Goal: Entertainment & Leisure: Consume media (video, audio)

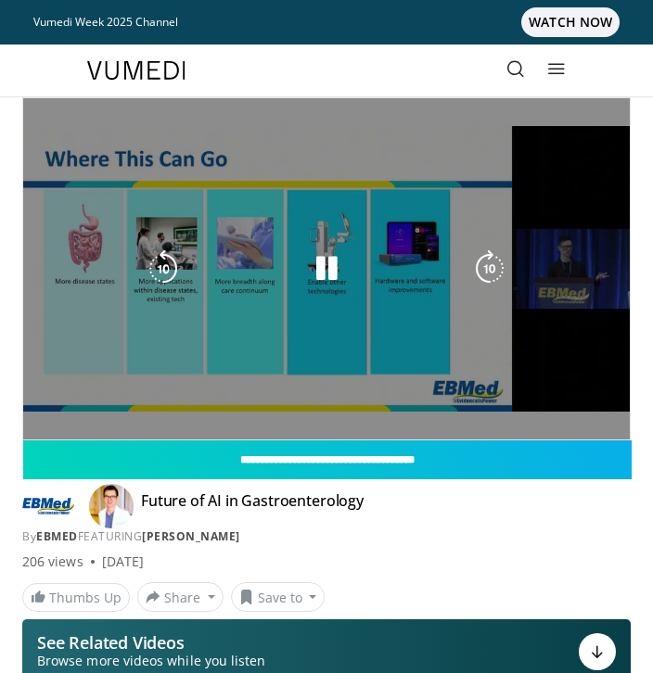
click at [125, 141] on div "10 seconds Tap to unmute" at bounding box center [326, 268] width 606 height 341
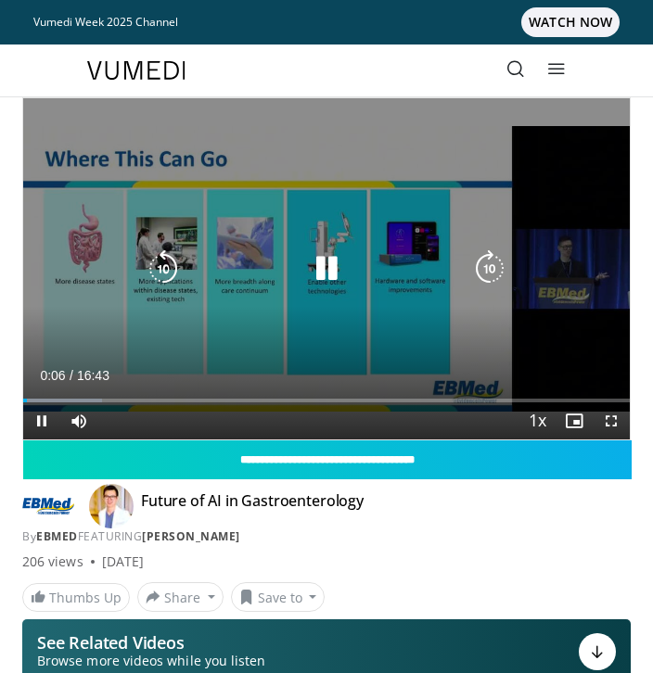
click at [319, 269] on icon "Video Player" at bounding box center [326, 268] width 37 height 37
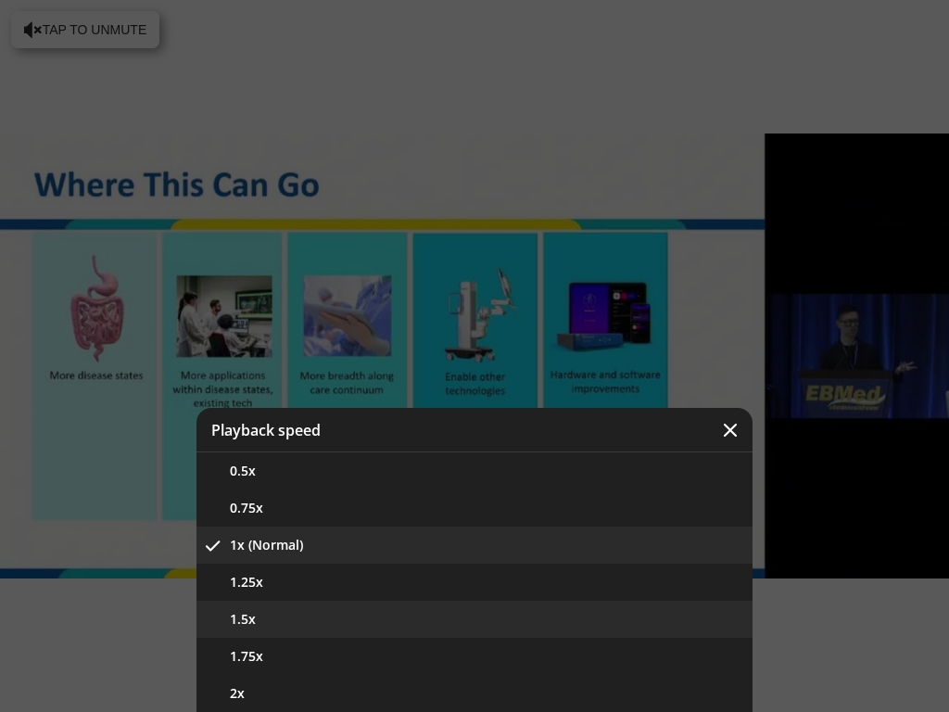
click at [610, 610] on button "1.5x" at bounding box center [475, 619] width 556 height 37
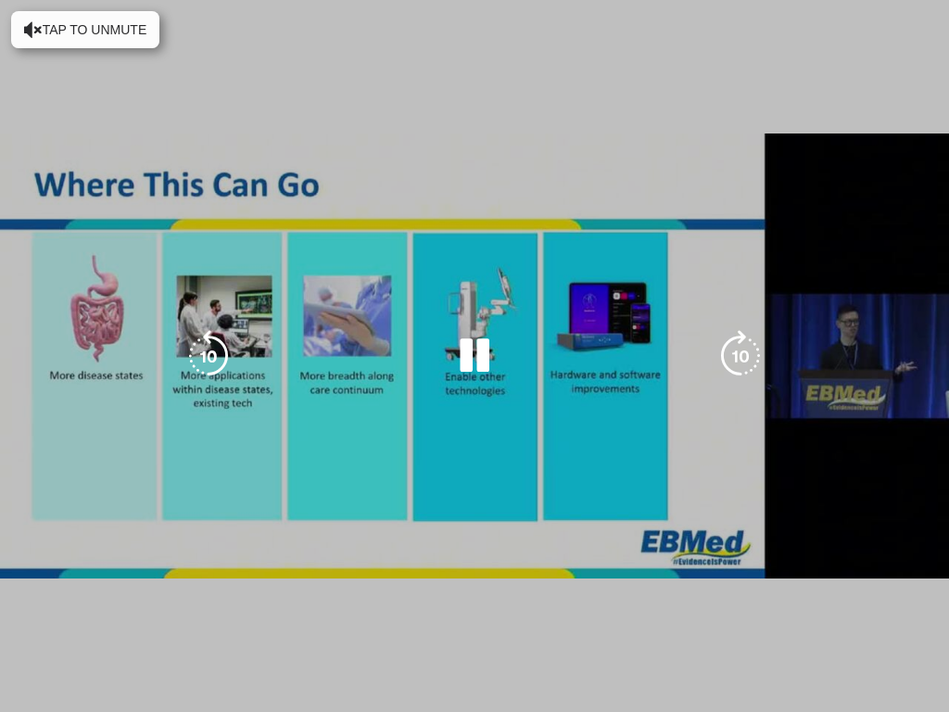
click at [492, 493] on div "10 seconds Tap to unmute" at bounding box center [474, 356] width 949 height 712
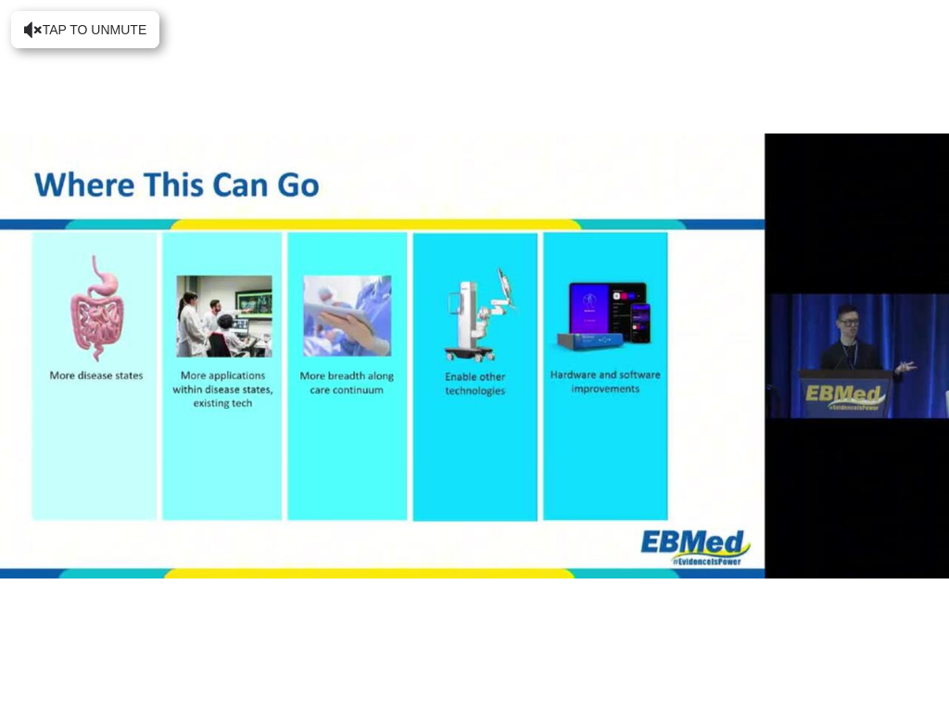
click at [346, 545] on div "10 seconds Tap to unmute" at bounding box center [474, 356] width 949 height 712
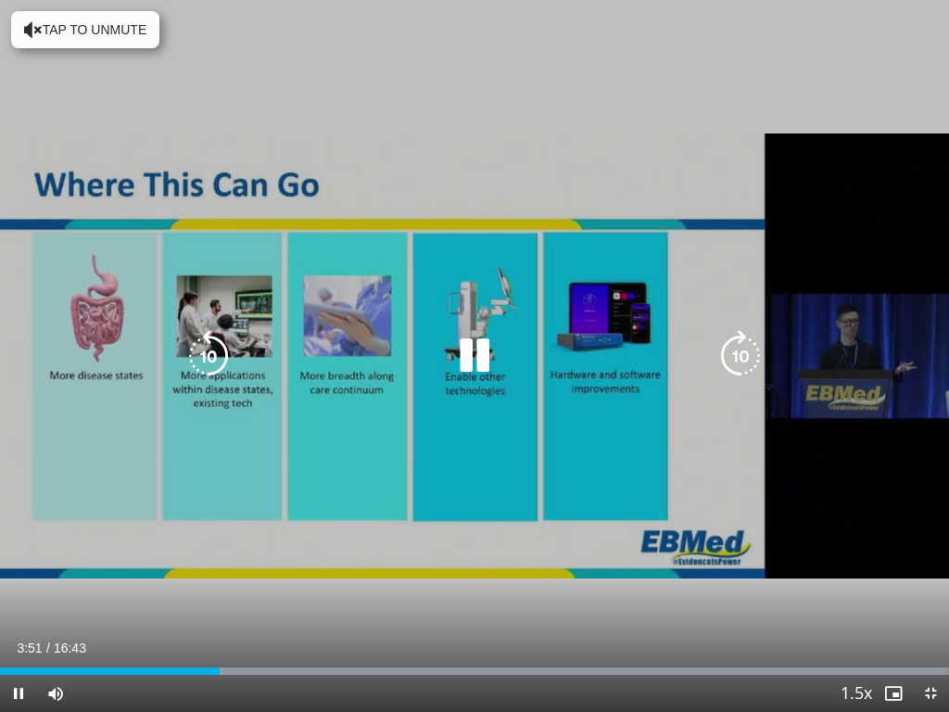
click at [231, 610] on div "Progress Bar" at bounding box center [519, 670] width 853 height 7
click at [302, 610] on div "Progress Bar" at bounding box center [519, 670] width 853 height 7
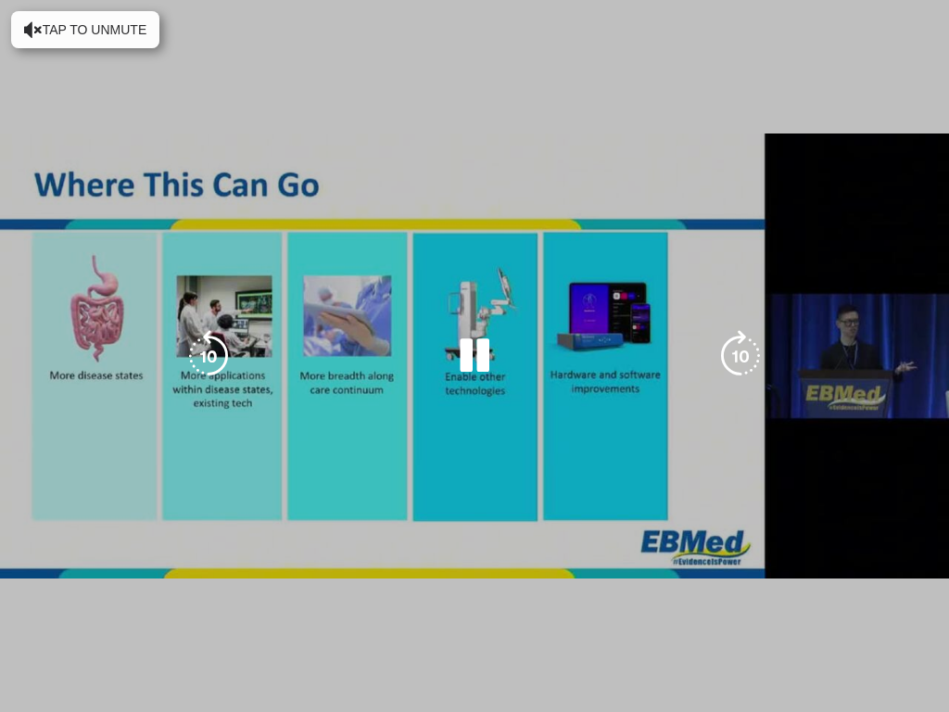
click at [387, 578] on div "10 seconds Tap to unmute" at bounding box center [474, 356] width 949 height 712
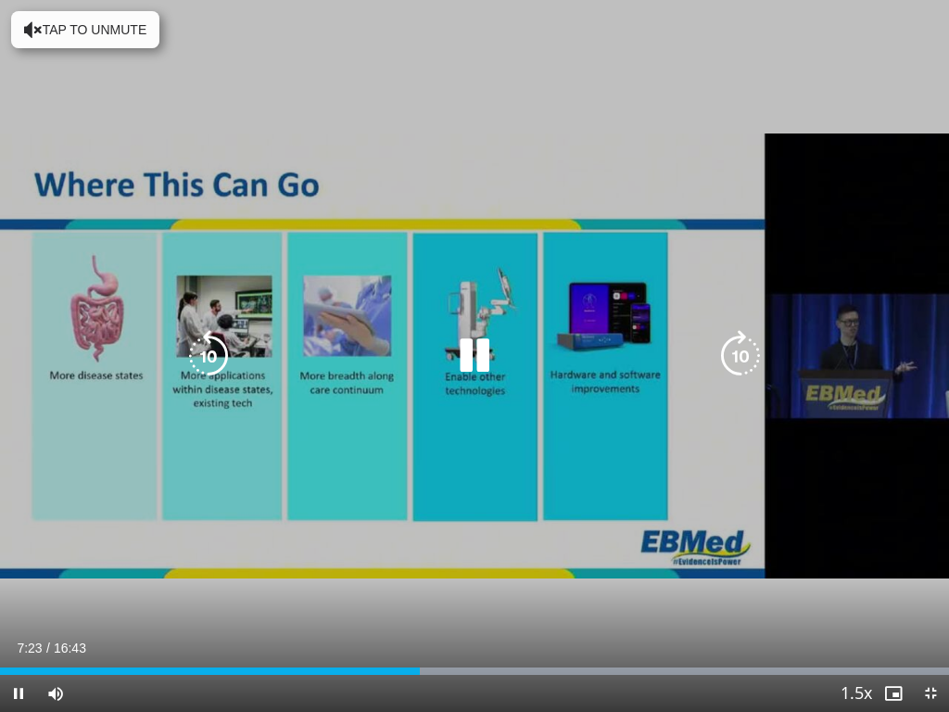
click at [474, 349] on icon "Video Player" at bounding box center [475, 356] width 52 height 52
